Goal: Find specific page/section: Find specific page/section

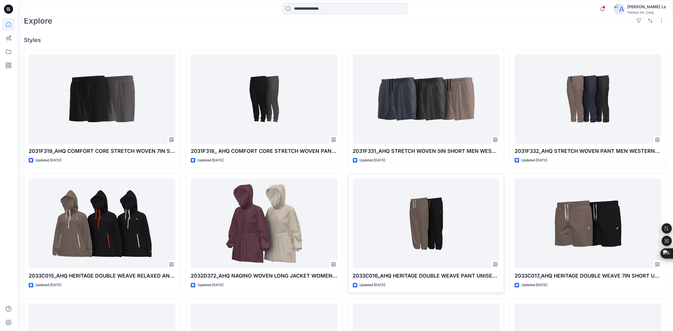
scroll to position [177, 0]
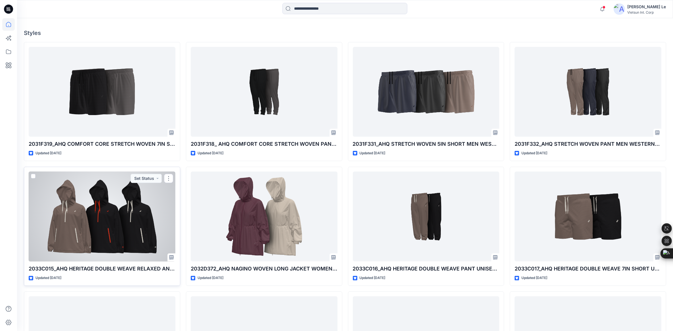
click at [119, 238] on div at bounding box center [102, 216] width 147 height 90
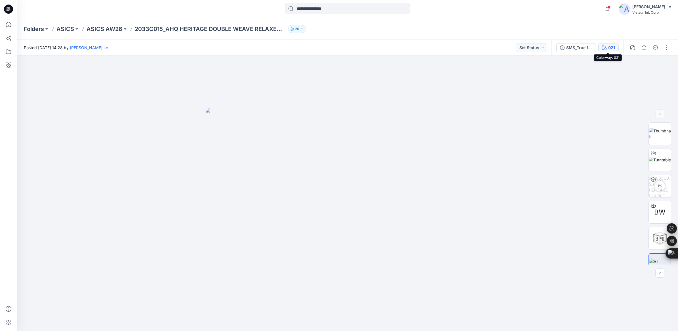
click at [605, 47] on icon "button" at bounding box center [604, 47] width 5 height 5
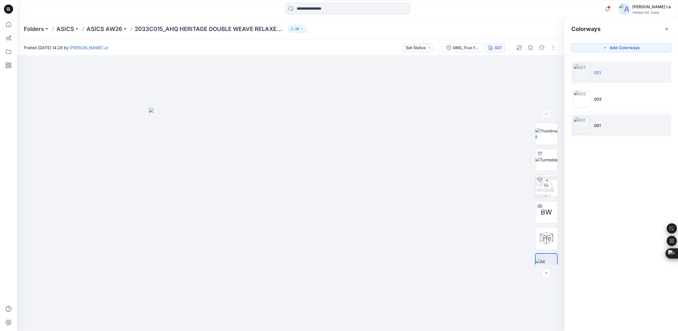
click at [595, 122] on p "001" at bounding box center [597, 125] width 7 height 6
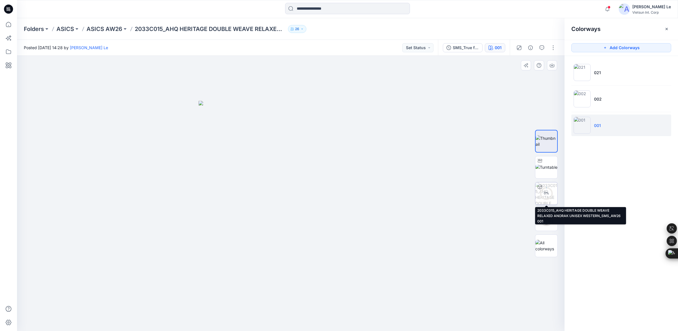
click at [547, 191] on div "0 %" at bounding box center [547, 193] width 14 height 5
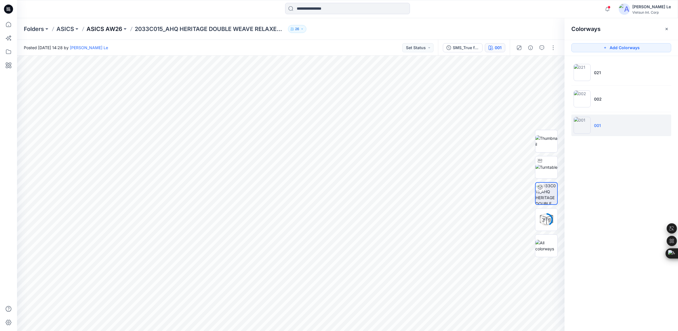
click at [98, 30] on p "ASICS AW26" at bounding box center [105, 29] width 36 height 8
